Goal: Task Accomplishment & Management: Use online tool/utility

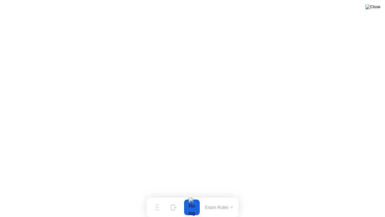
click at [377, 9] on img at bounding box center [372, 7] width 15 height 5
click at [378, 9] on img at bounding box center [372, 7] width 15 height 5
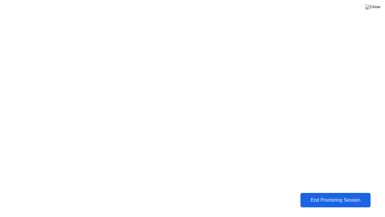
click at [354, 202] on div "End Proctoring Session" at bounding box center [335, 199] width 68 height 5
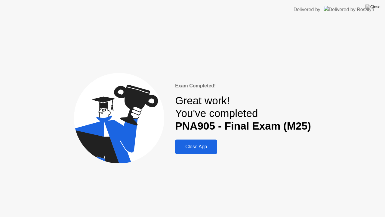
click at [200, 145] on div "Close App" at bounding box center [196, 146] width 39 height 5
